Goal: Check status: Check status

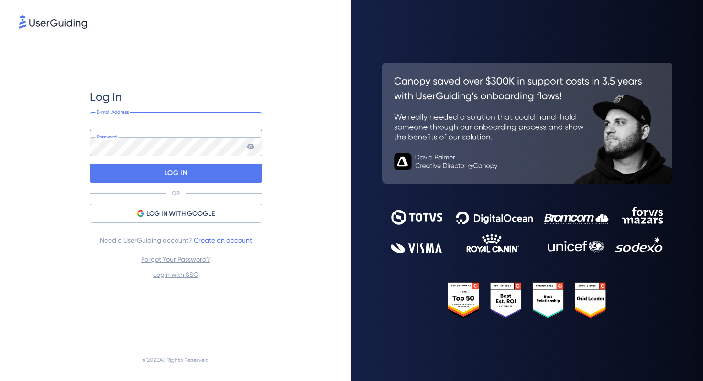
click at [209, 121] on input "email" at bounding box center [176, 121] width 172 height 19
type input "[EMAIL_ADDRESS][DOMAIN_NAME]"
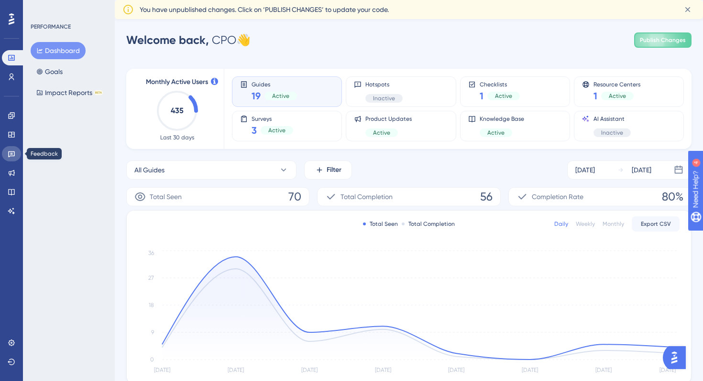
click at [10, 149] on link at bounding box center [11, 153] width 19 height 15
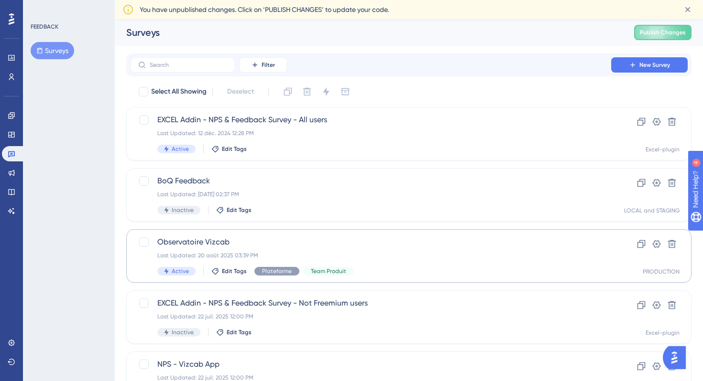
scroll to position [129, 0]
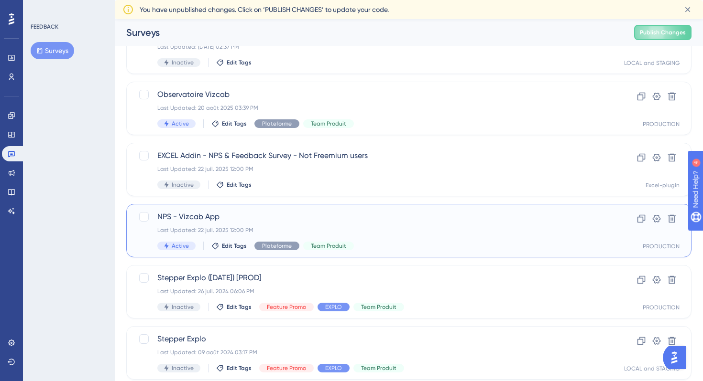
click at [362, 235] on div "NPS - Vizcab App Last Updated: 22 juil. 2025 12:00 PM Active Edit Tags Platefor…" at bounding box center [370, 230] width 426 height 39
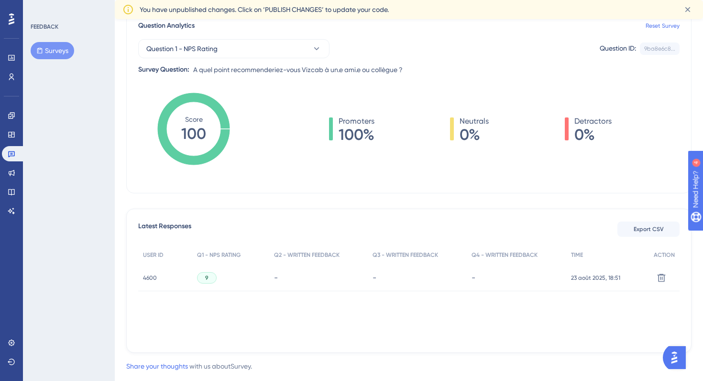
scroll to position [163, 0]
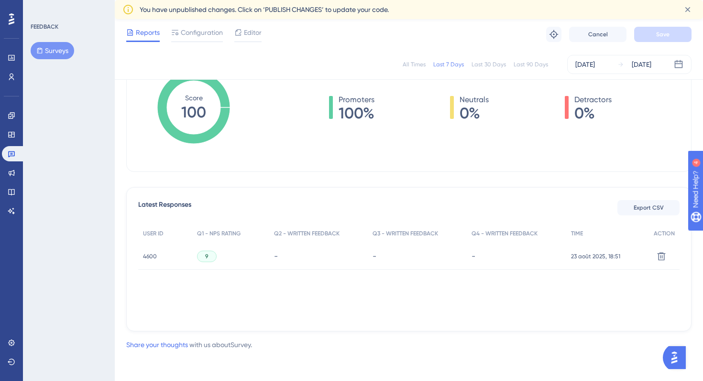
click at [205, 256] on span "9" at bounding box center [206, 257] width 3 height 8
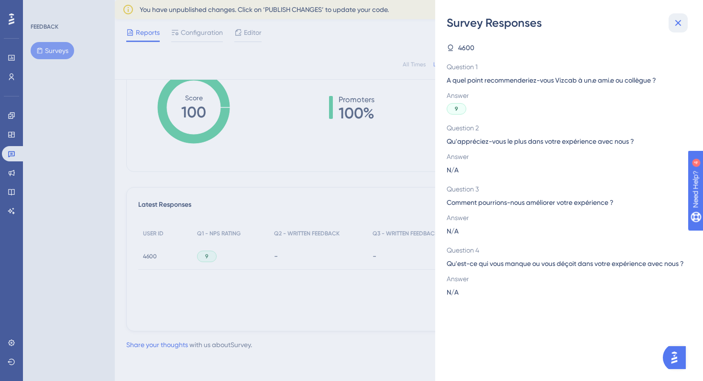
click at [681, 22] on icon at bounding box center [677, 22] width 11 height 11
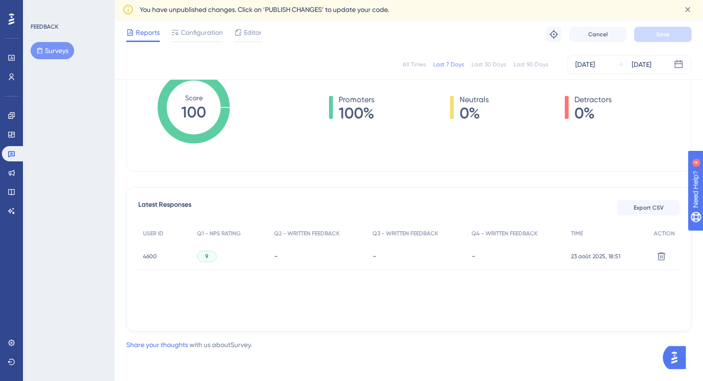
click at [529, 65] on div "Last 90 Days" at bounding box center [530, 65] width 34 height 8
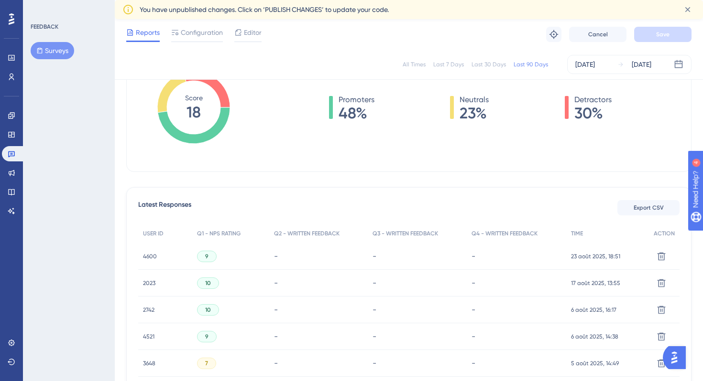
click at [495, 65] on div "Last 30 Days" at bounding box center [488, 65] width 34 height 8
click at [530, 59] on div "All Times Last 7 Days Last 30 Days Last 90 Days [DATE] [DATE]" at bounding box center [408, 64] width 565 height 19
click at [531, 64] on div "Last 90 Days" at bounding box center [530, 65] width 34 height 8
